Goal: Information Seeking & Learning: Learn about a topic

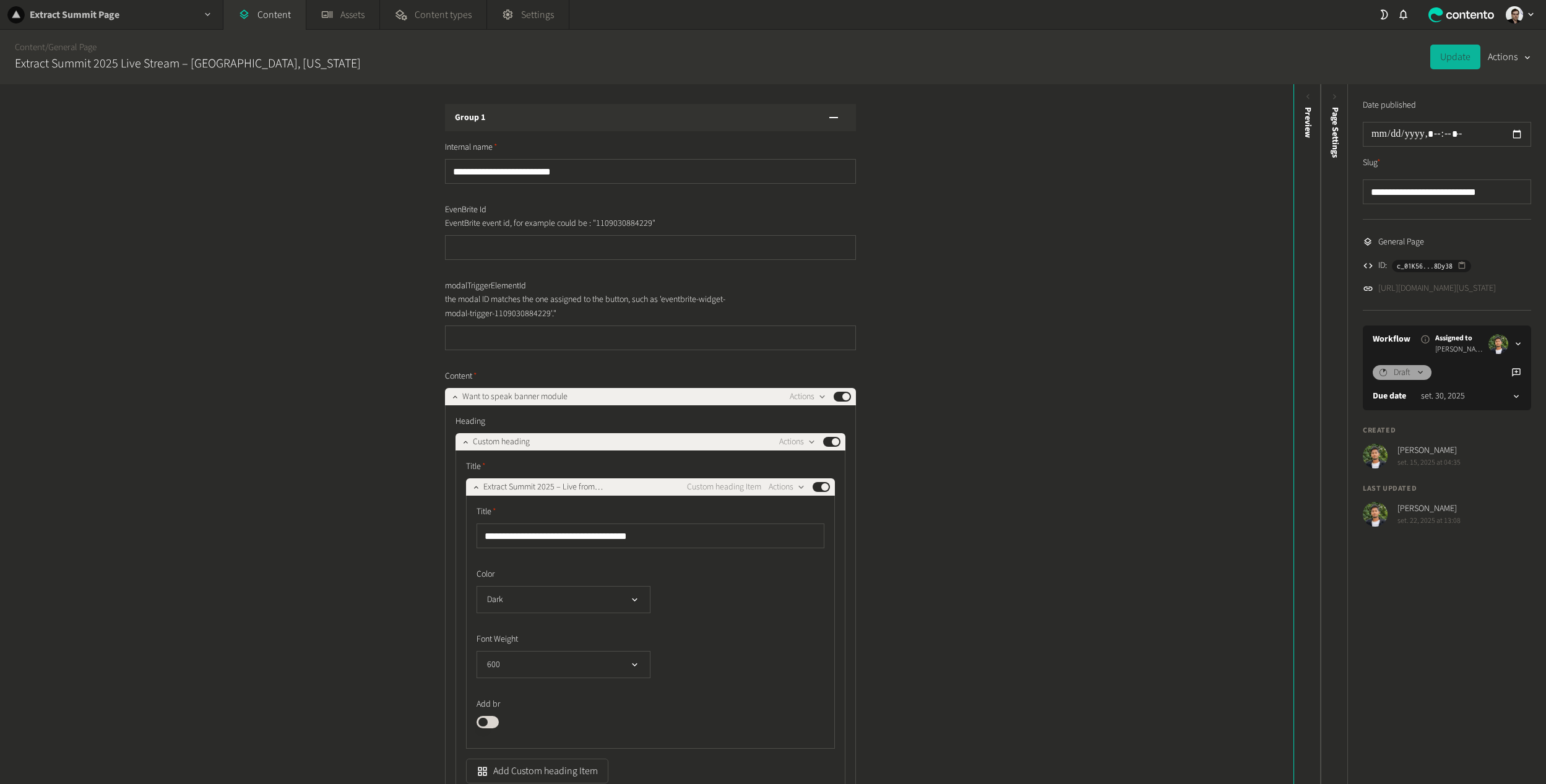
click at [145, 20] on div "Extract Summit Page" at bounding box center [111, 14] width 223 height 29
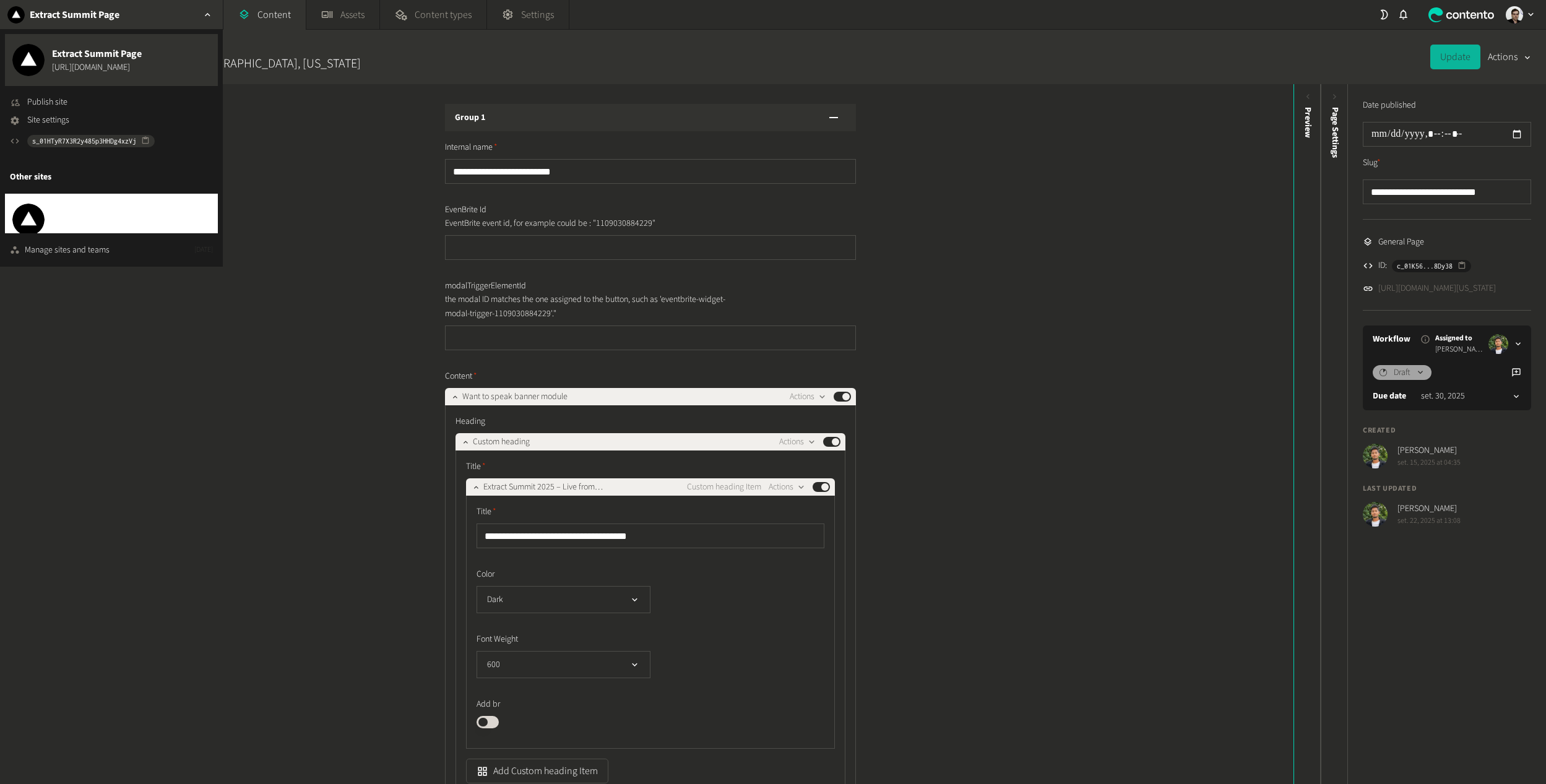
click at [57, 216] on span "Zyte" at bounding box center [91, 213] width 78 height 14
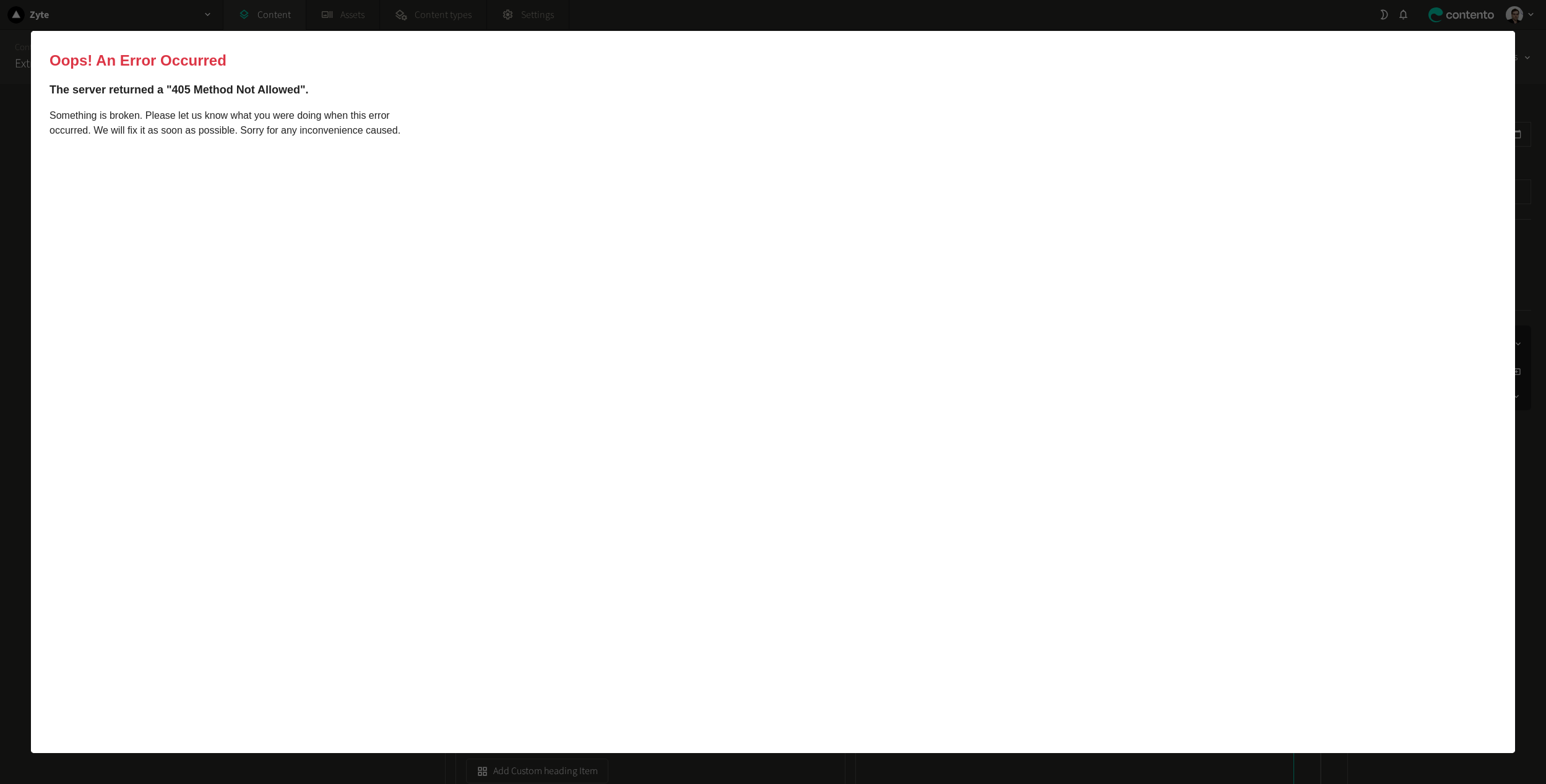
click at [21, 169] on div at bounding box center [773, 392] width 1546 height 784
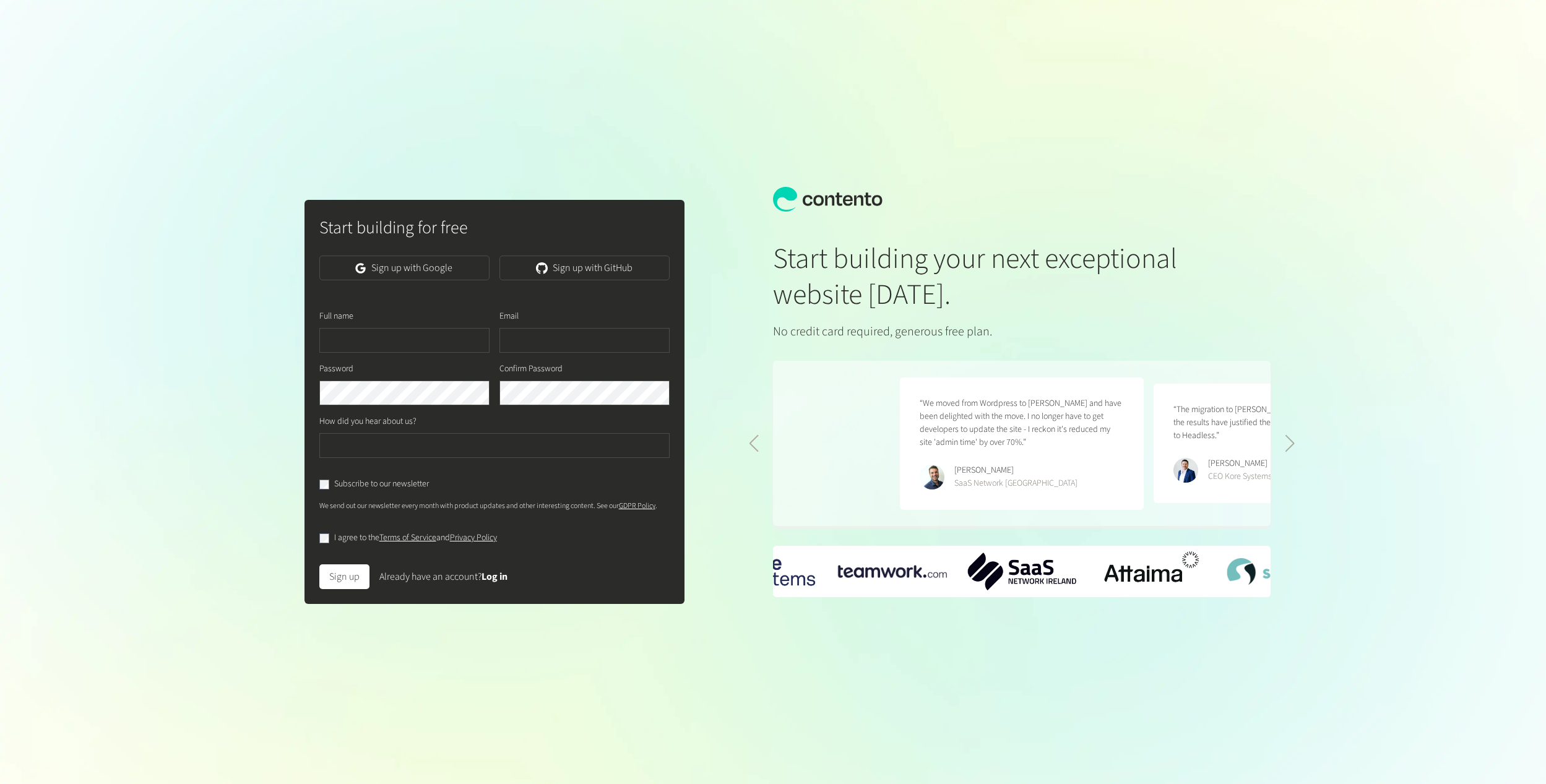
scroll to position [0, 508]
click at [396, 271] on link "Sign up with Google" at bounding box center [404, 267] width 170 height 25
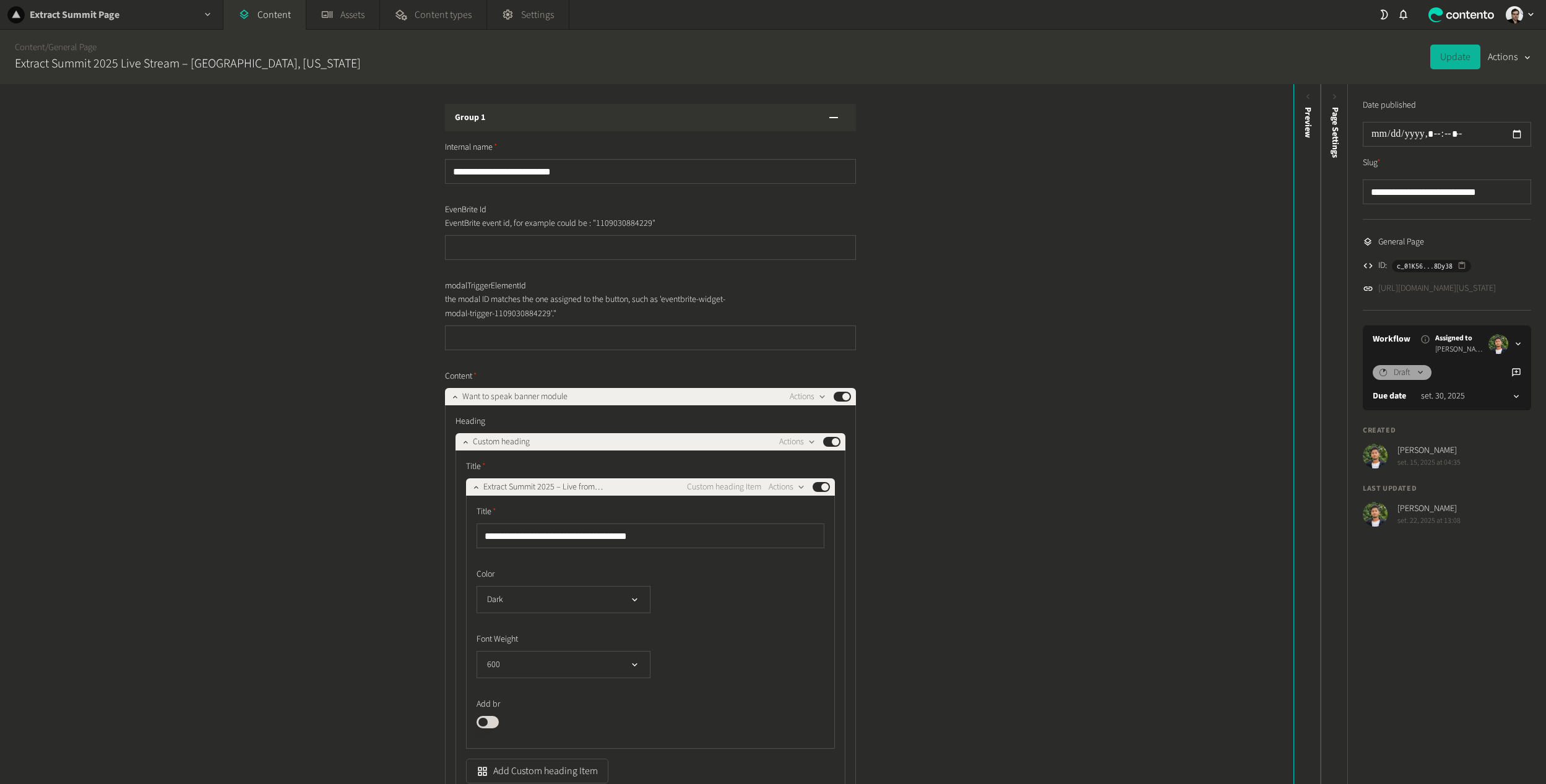
click at [191, 14] on div "Extract Summit Page" at bounding box center [111, 14] width 223 height 29
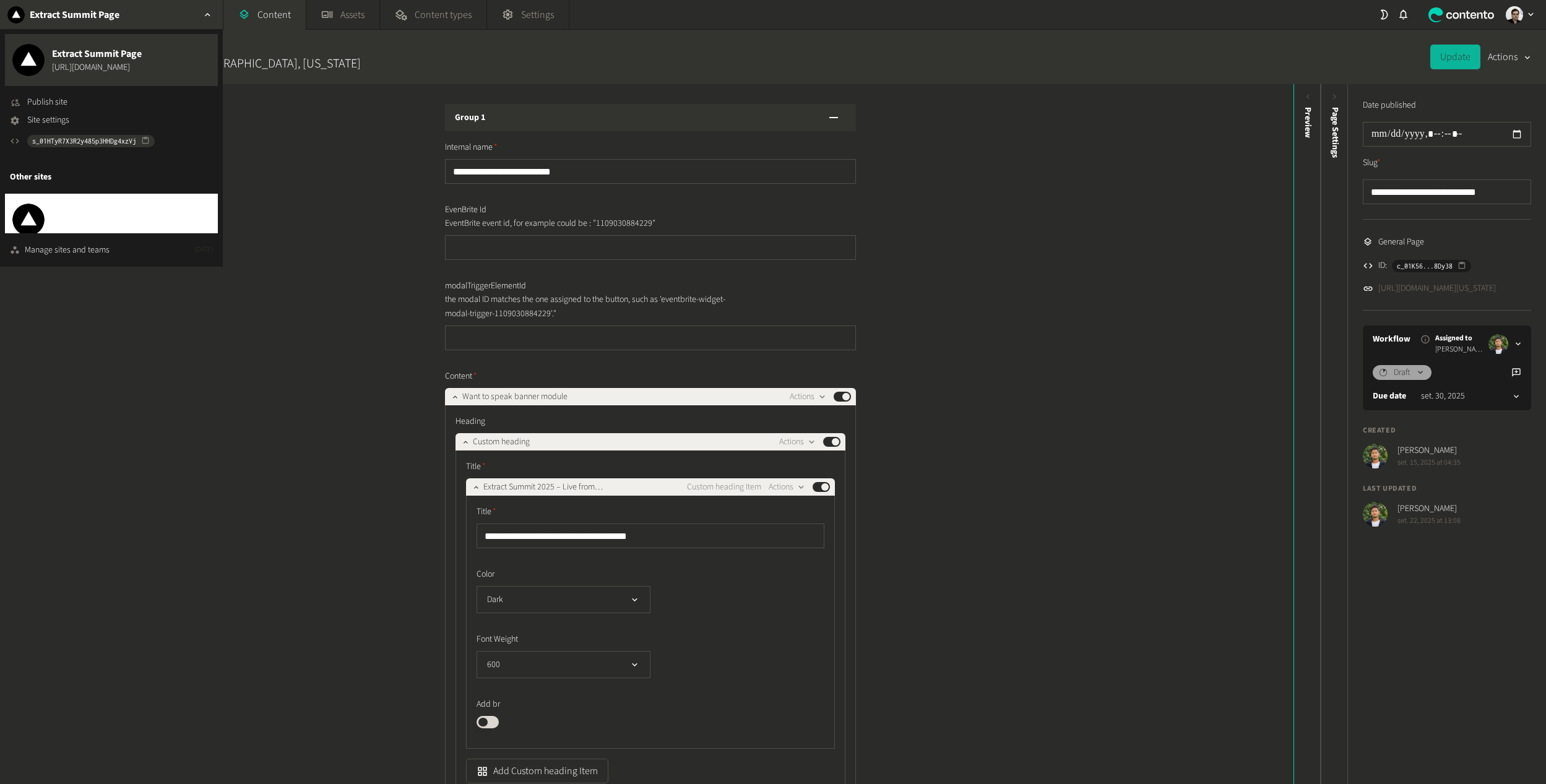
click at [84, 221] on span "https://dev.zyte.com" at bounding box center [91, 226] width 78 height 13
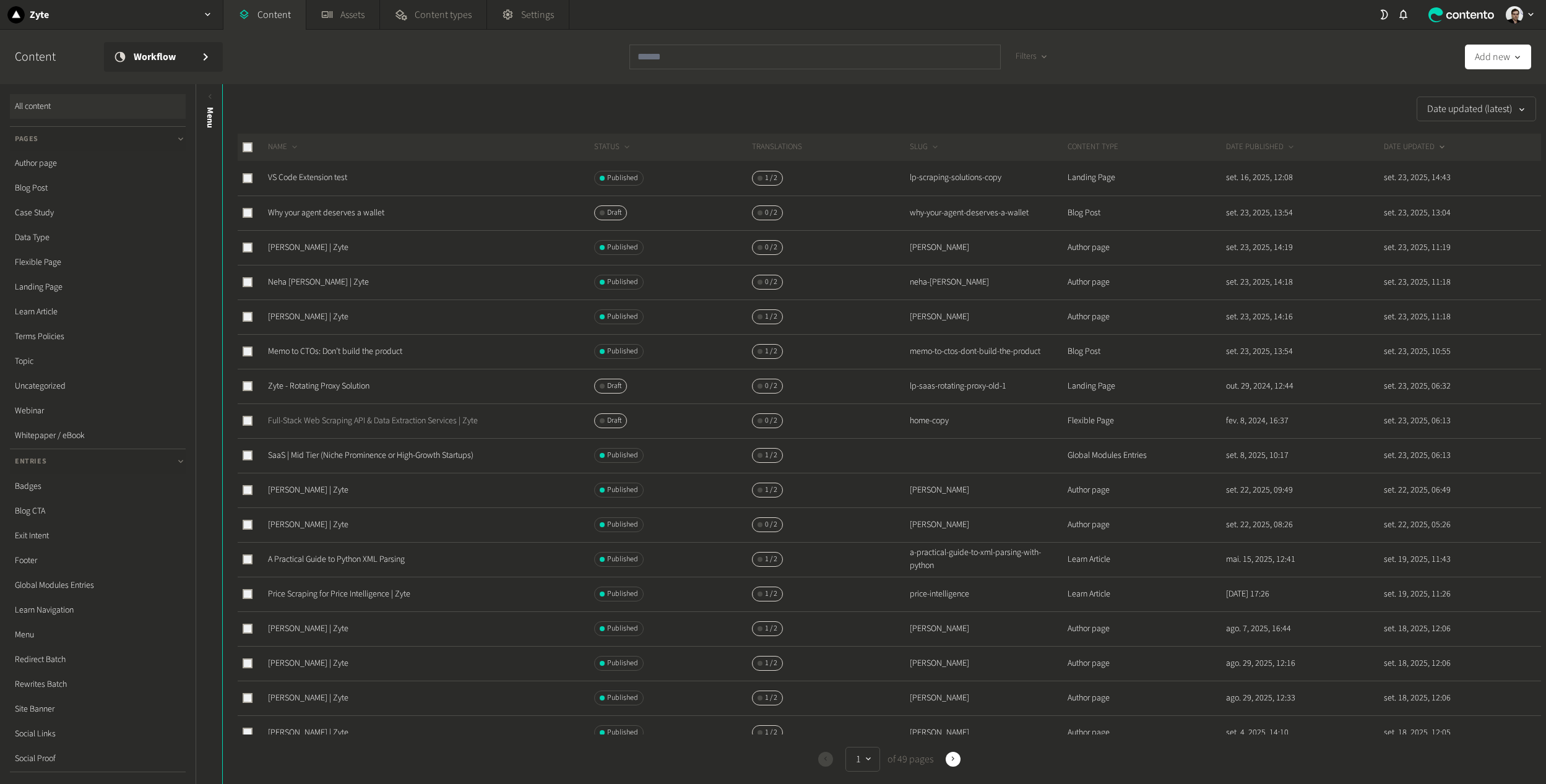
click at [433, 421] on link "Full-Stack Web Scraping API & Data Extraction Services | Zyte" at bounding box center [373, 420] width 210 height 13
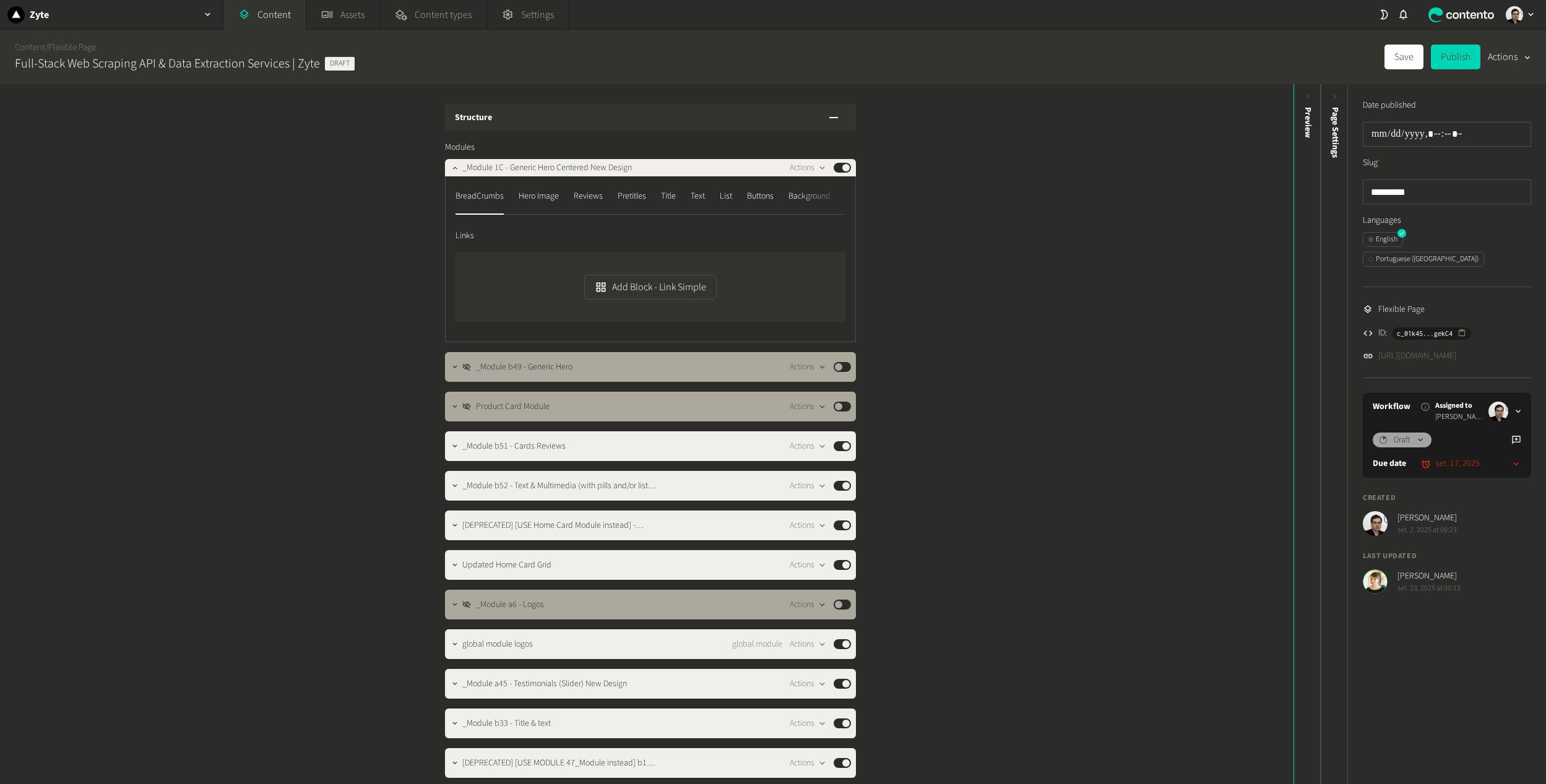
click at [1426, 349] on link "https://dev.zyte.com/home-copy" at bounding box center [1418, 355] width 78 height 13
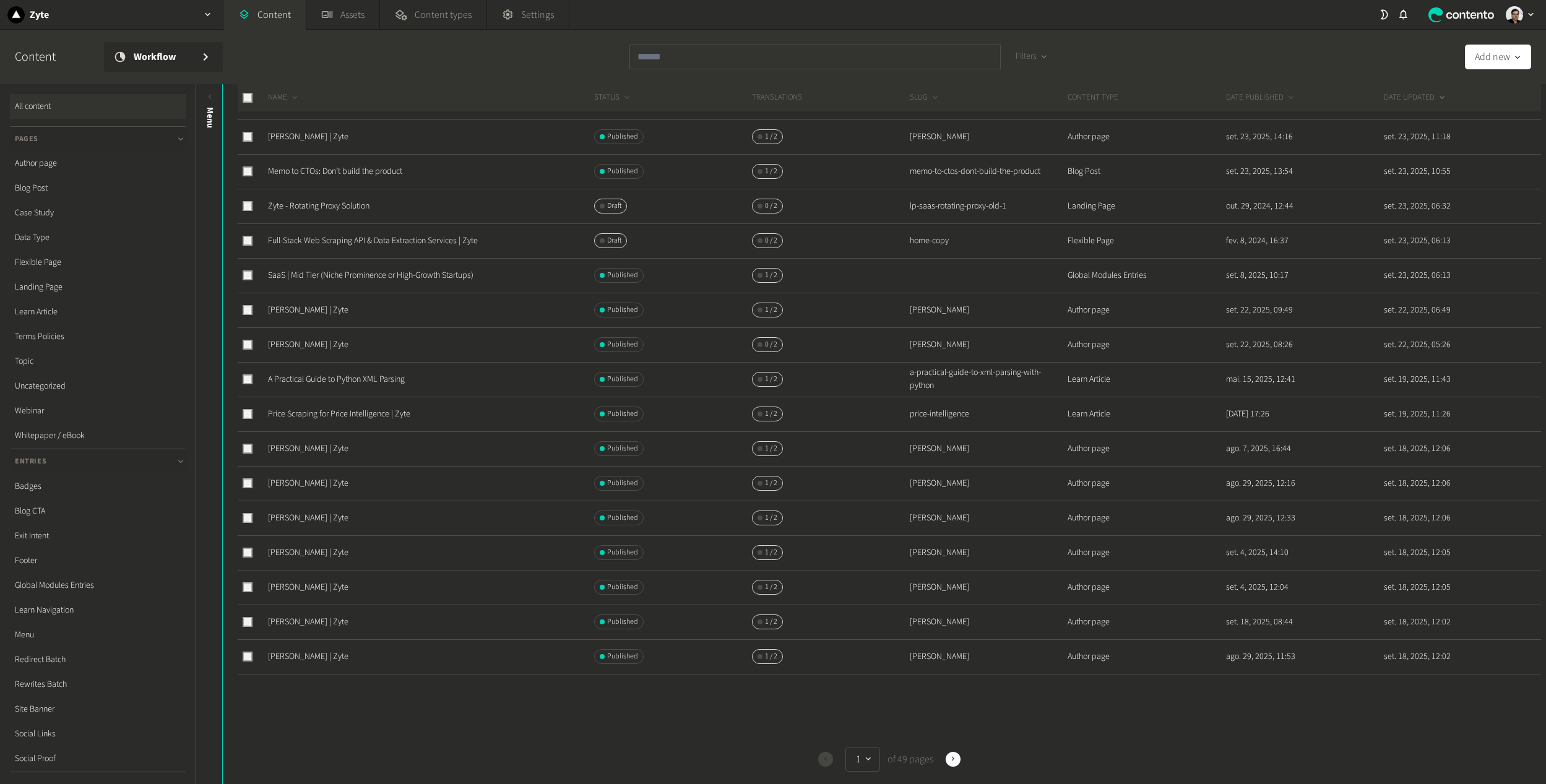
scroll to position [212, 0]
click at [952, 752] on button "Next" at bounding box center [953, 758] width 14 height 14
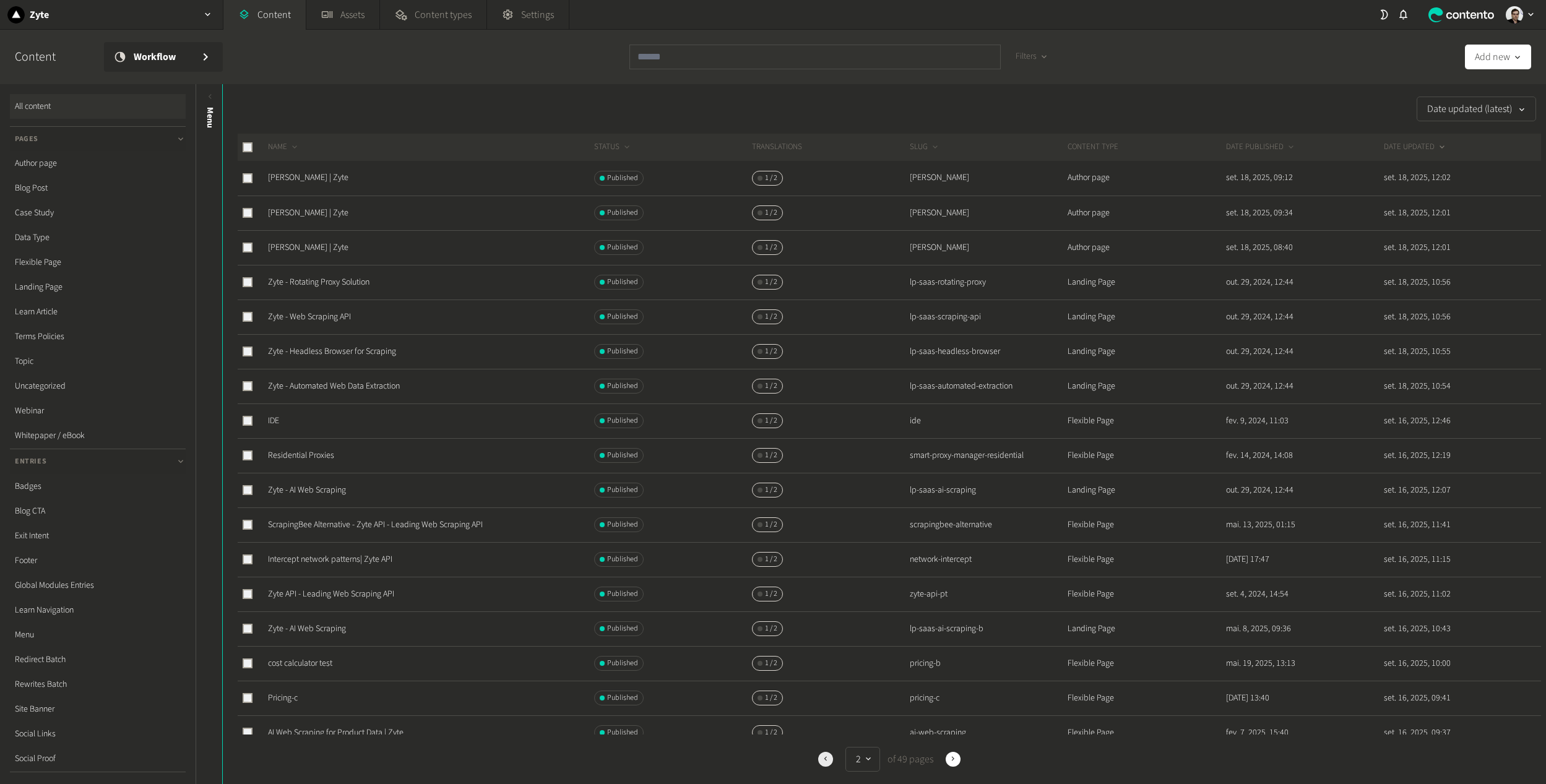
click at [821, 760] on icon "button" at bounding box center [825, 759] width 9 height 9
click at [315, 419] on link "Full-Stack Web Scraping API & Data Extraction Services | Zyte" at bounding box center [373, 420] width 210 height 13
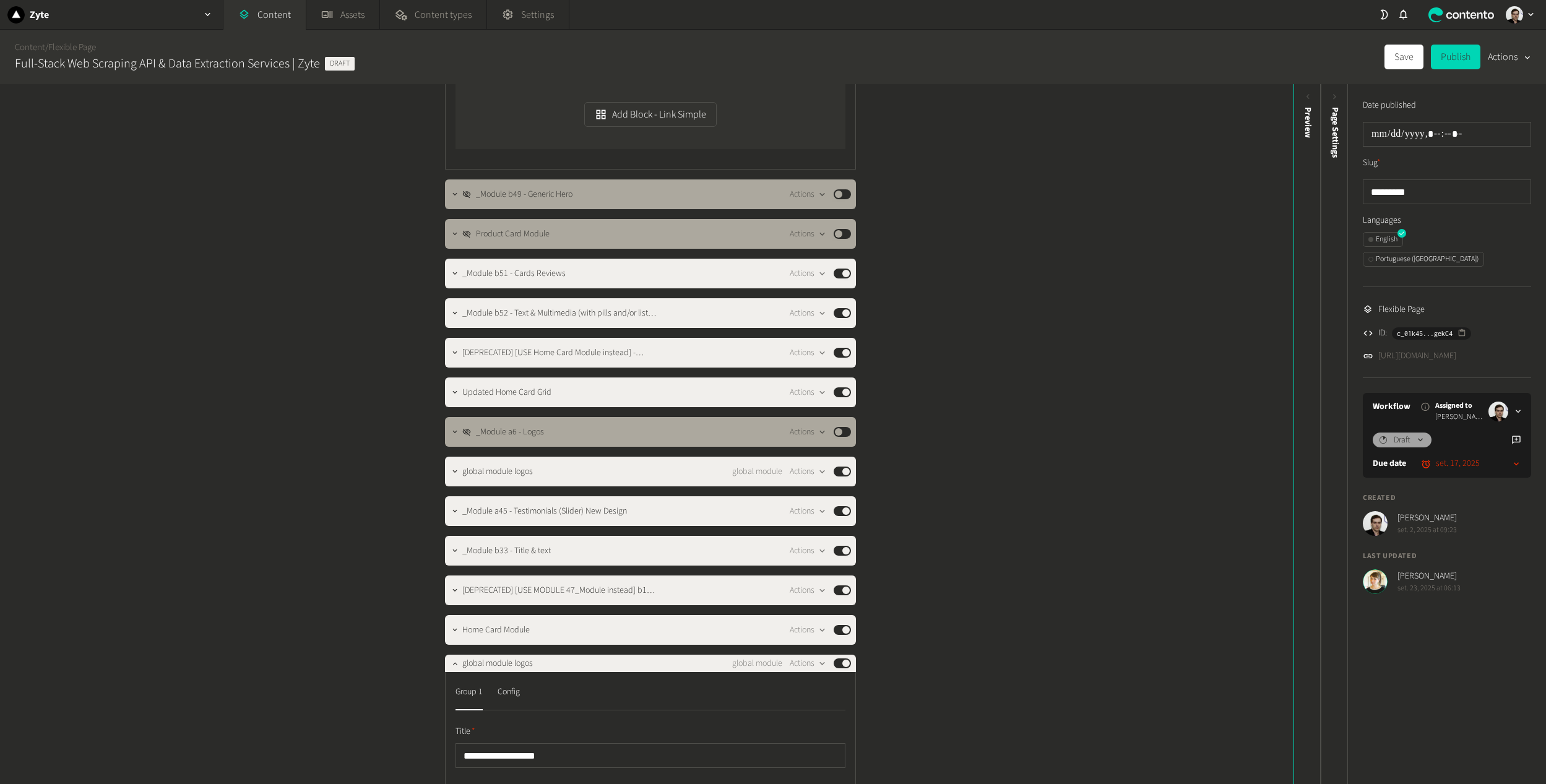
scroll to position [185, 0]
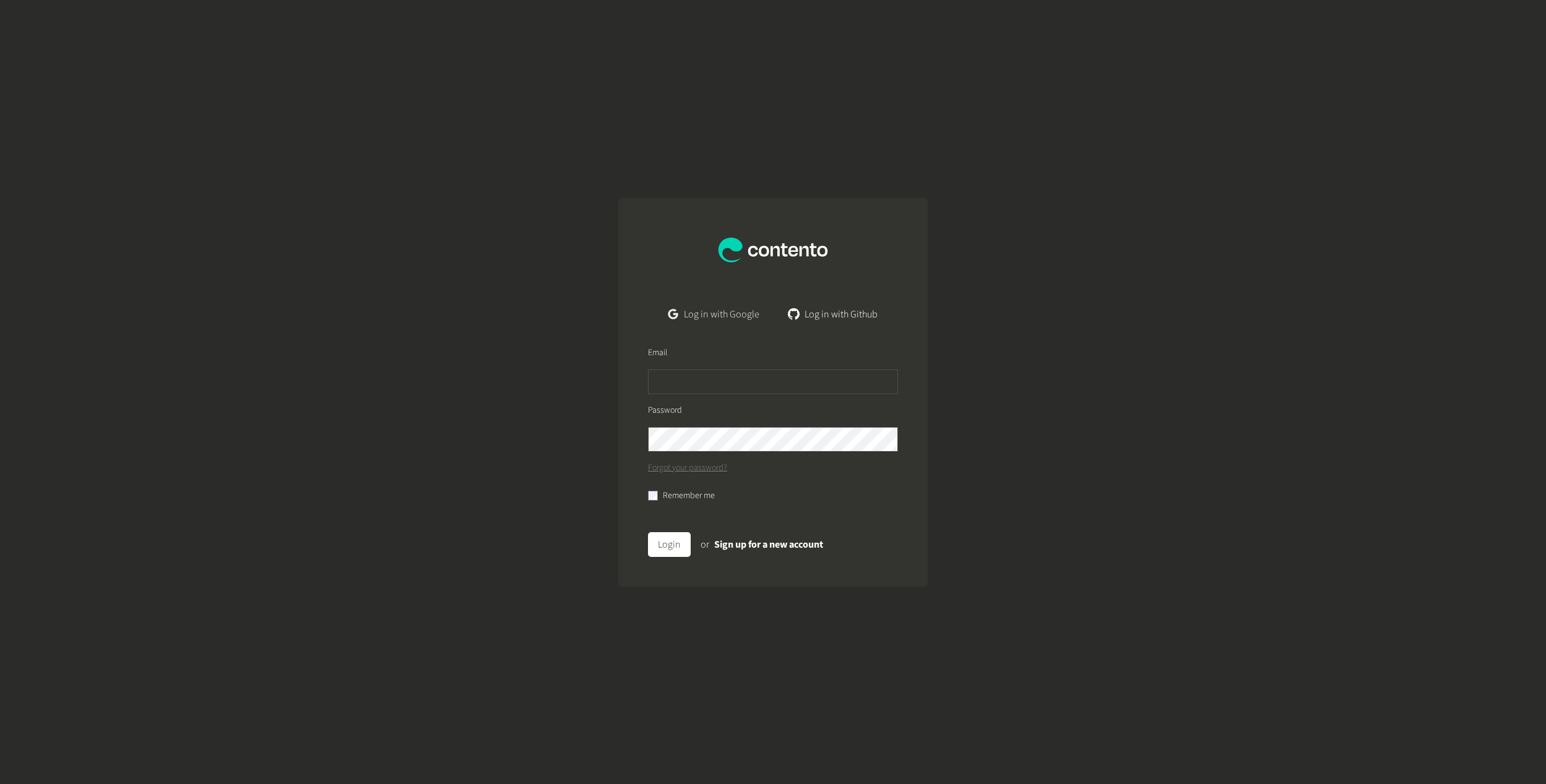
click at [730, 321] on link "Log in with Google" at bounding box center [714, 314] width 111 height 25
